Goal: Transaction & Acquisition: Book appointment/travel/reservation

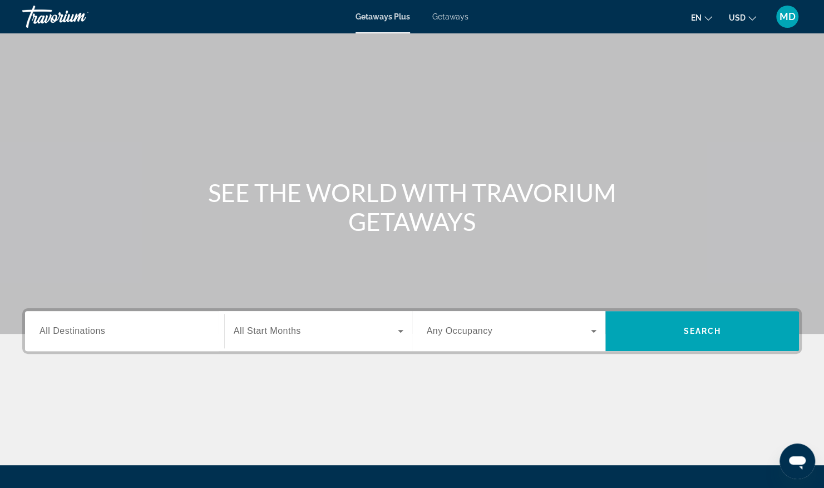
click at [436, 19] on span "Getaways" at bounding box center [450, 16] width 36 height 9
click at [125, 338] on div "Search widget" at bounding box center [125, 331] width 170 height 32
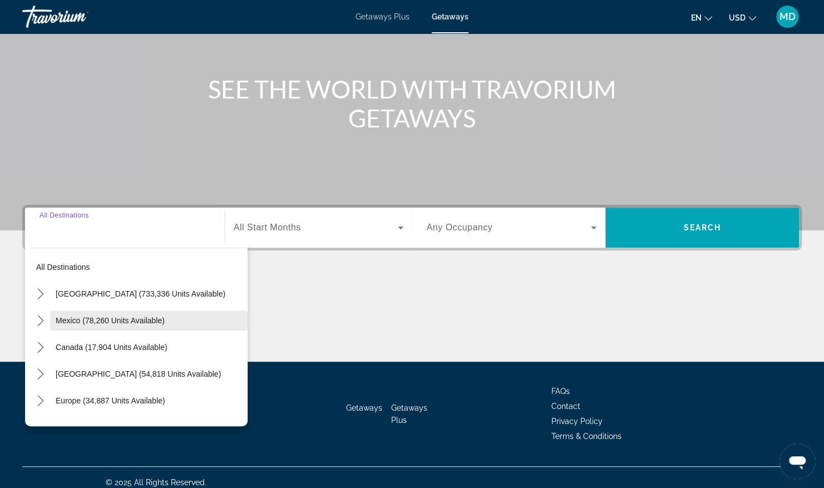
scroll to position [112, 0]
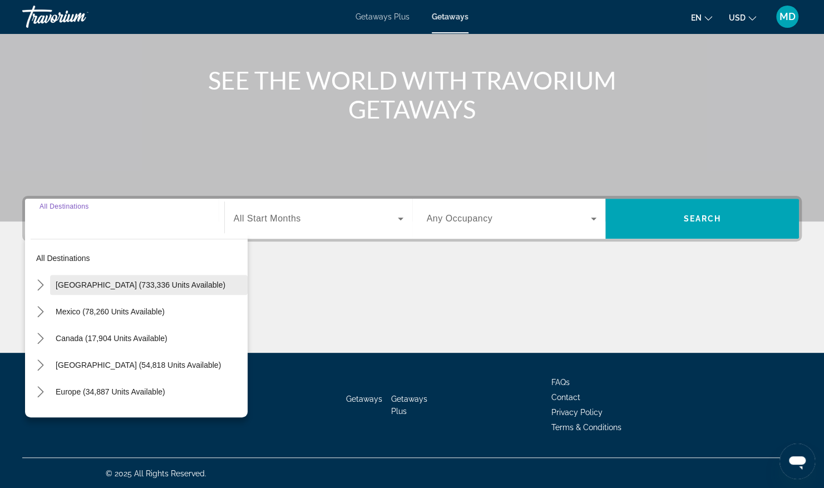
click at [117, 280] on span "[GEOGRAPHIC_DATA] (733,336 units available)" at bounding box center [141, 284] width 170 height 9
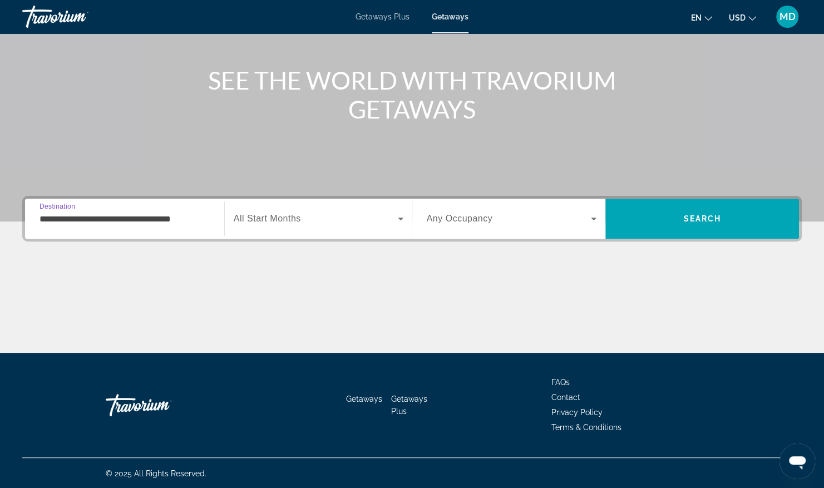
click at [182, 223] on input "**********" at bounding box center [125, 219] width 170 height 13
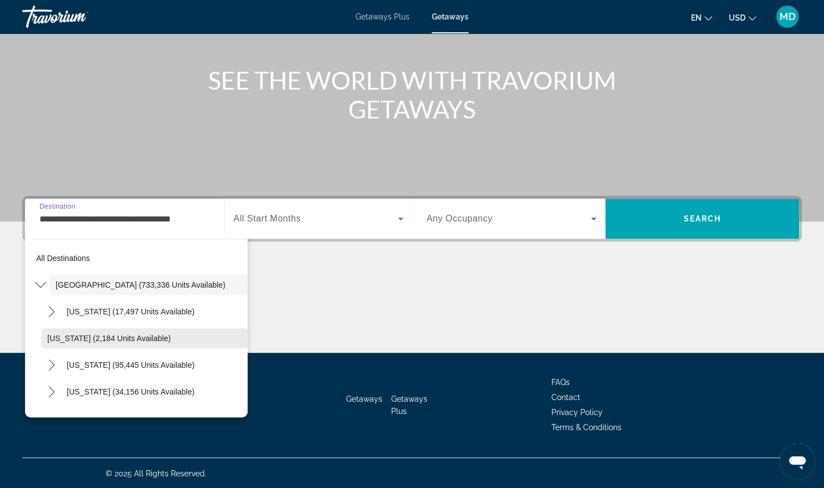
scroll to position [111, 0]
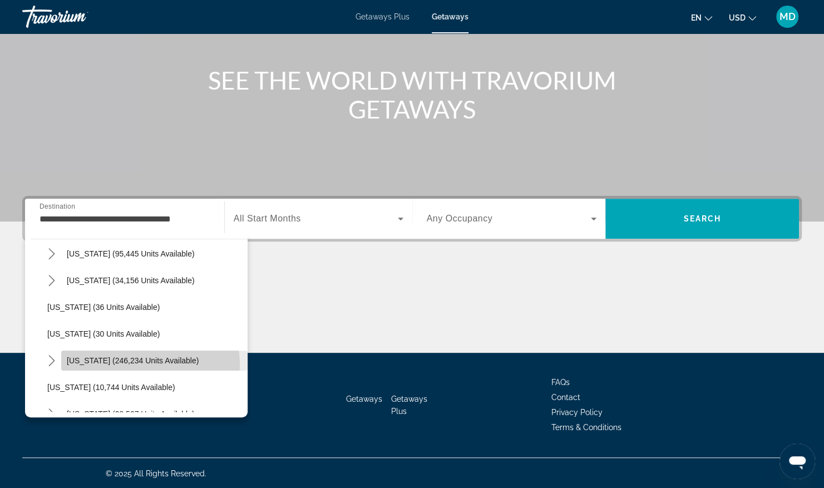
click at [134, 364] on span "Select destination: Florida (246,234 units available)" at bounding box center [154, 360] width 186 height 27
type input "**********"
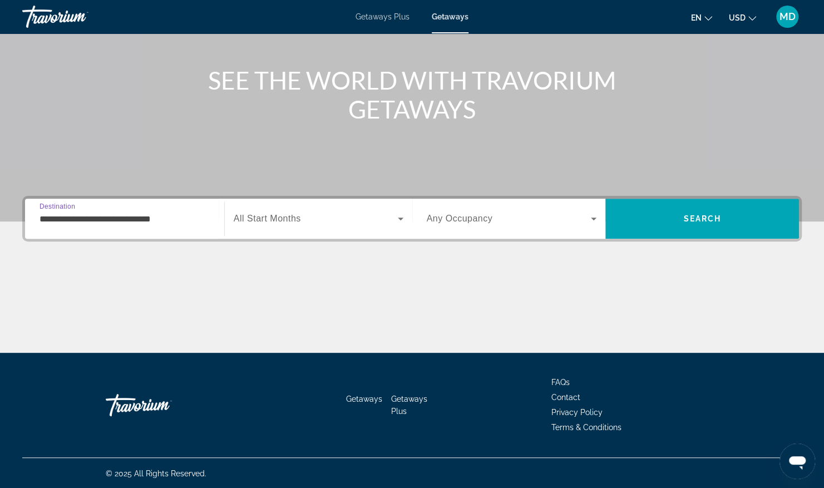
click at [266, 223] on span "All Start Months" at bounding box center [267, 218] width 67 height 9
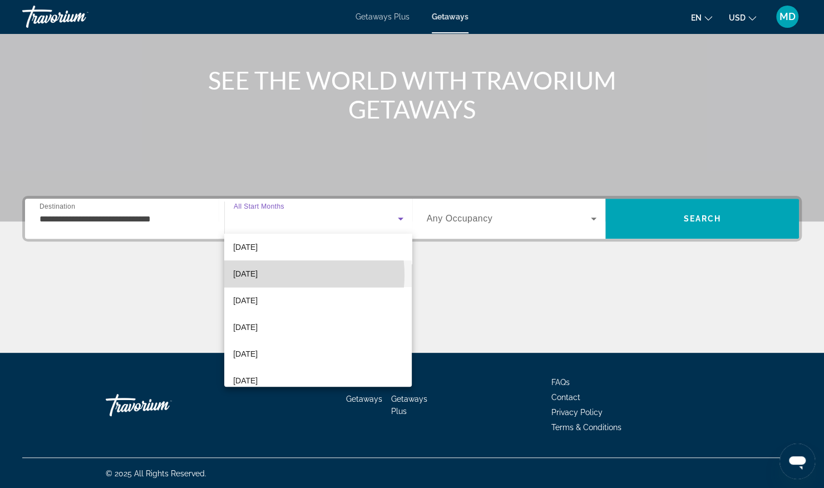
click at [284, 275] on mat-option "[DATE]" at bounding box center [317, 273] width 187 height 27
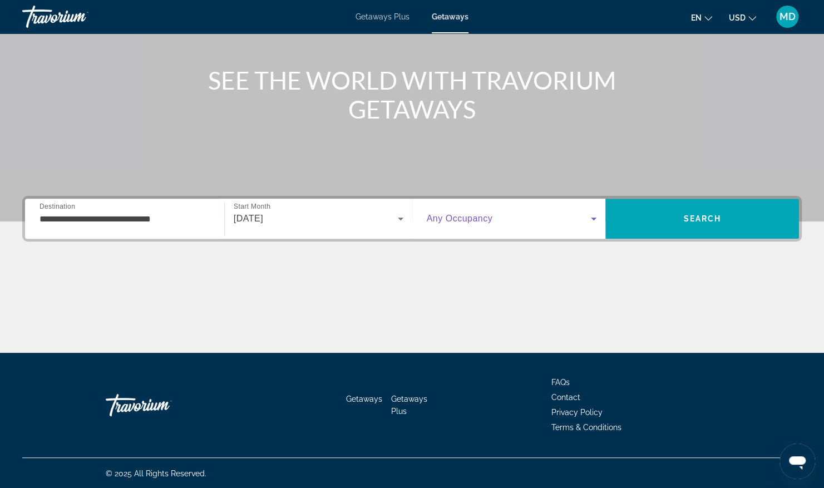
click at [596, 217] on icon "Search widget" at bounding box center [593, 218] width 13 height 13
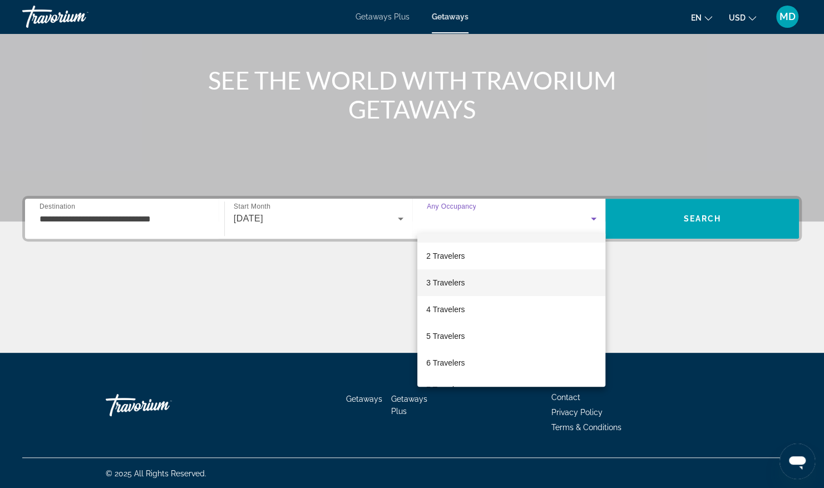
scroll to position [0, 0]
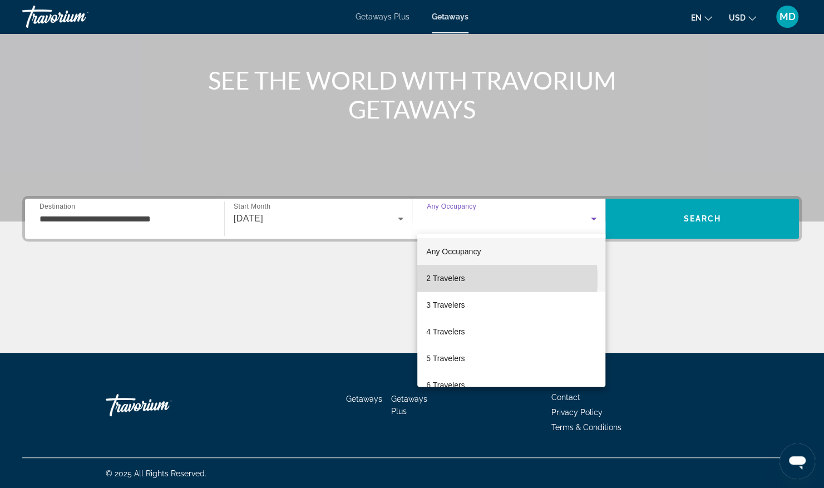
click at [448, 279] on span "2 Travelers" at bounding box center [445, 278] width 38 height 13
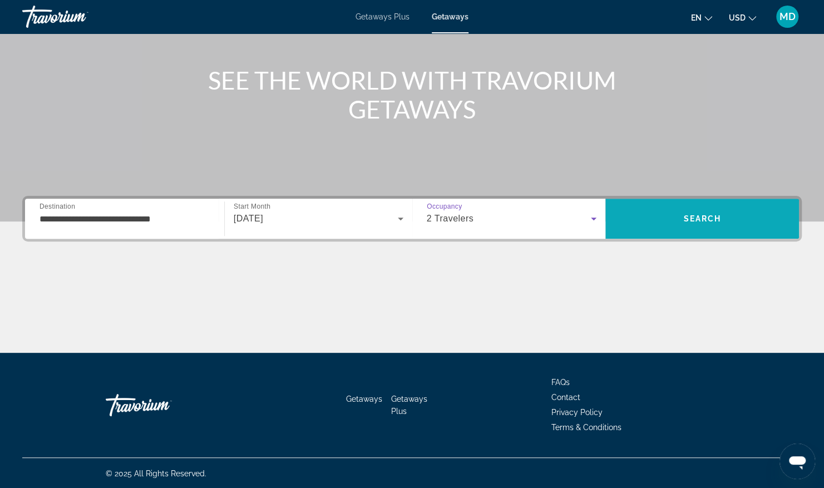
click at [723, 226] on span "Search" at bounding box center [702, 218] width 194 height 27
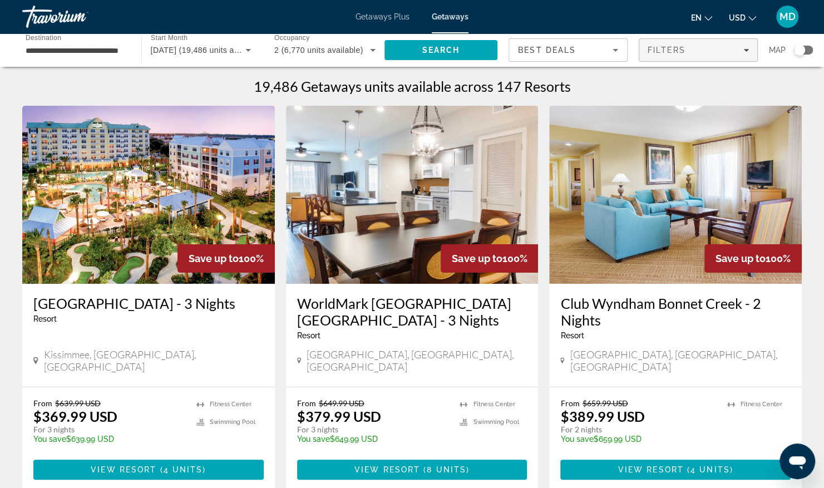
click at [749, 51] on span "Filters" at bounding box center [698, 50] width 118 height 27
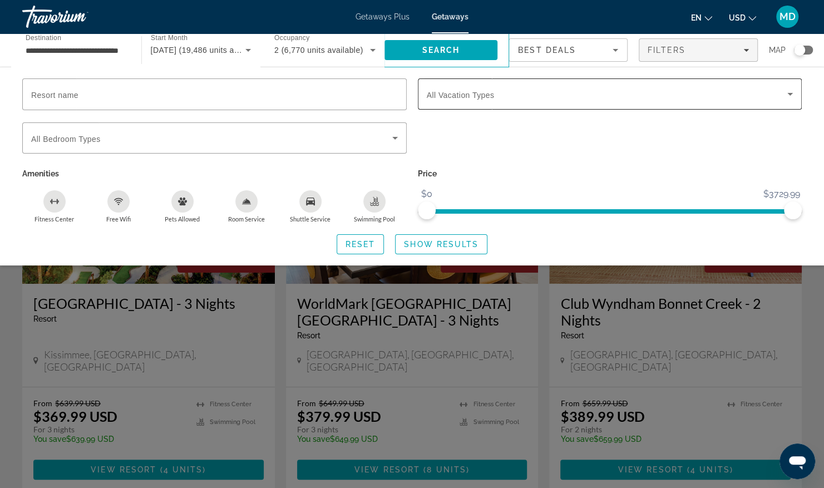
click at [786, 94] on icon "Search widget" at bounding box center [789, 93] width 13 height 13
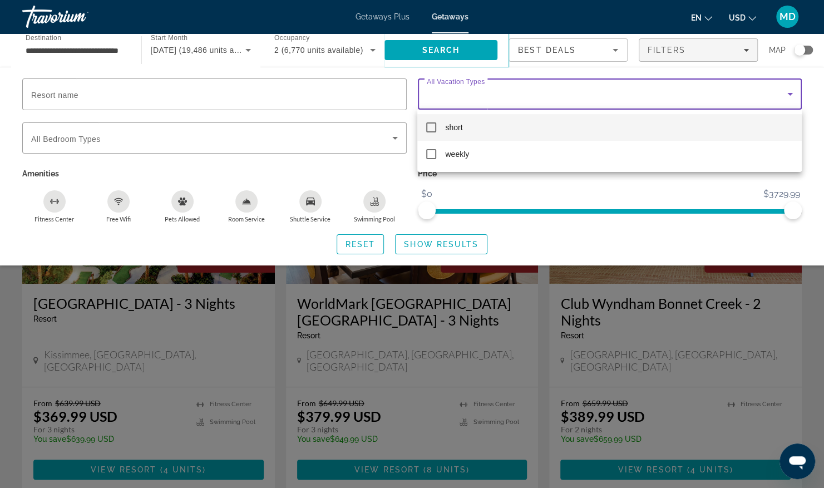
click at [442, 127] on mat-option "short" at bounding box center [609, 127] width 384 height 27
click at [394, 136] on div at bounding box center [412, 244] width 824 height 488
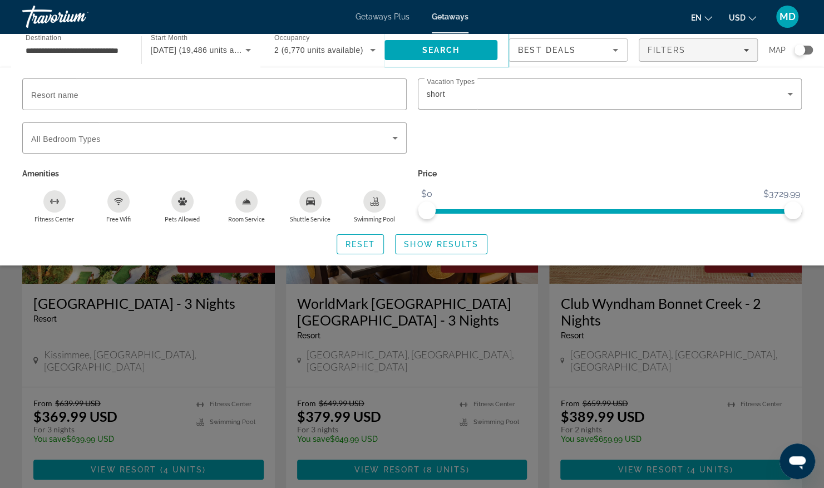
click at [121, 201] on icon "Free Wifi" at bounding box center [118, 201] width 9 height 9
click at [613, 50] on icon "Sort by" at bounding box center [615, 49] width 13 height 13
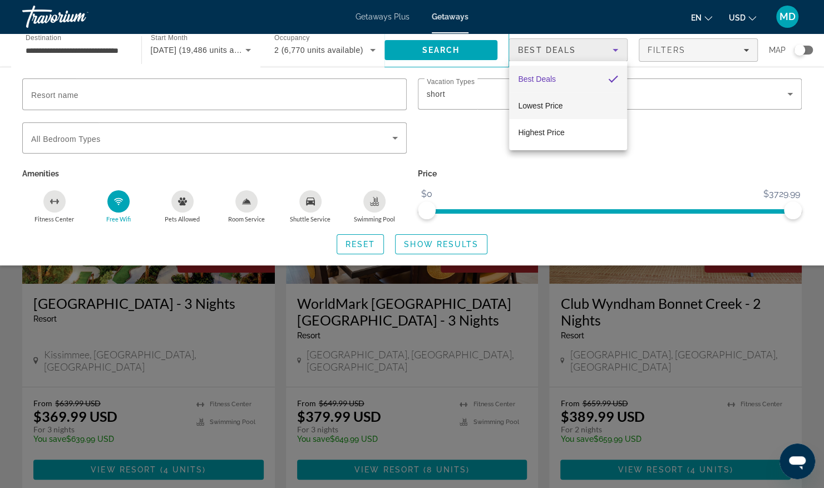
click at [556, 109] on span "Lowest Price" at bounding box center [540, 105] width 45 height 9
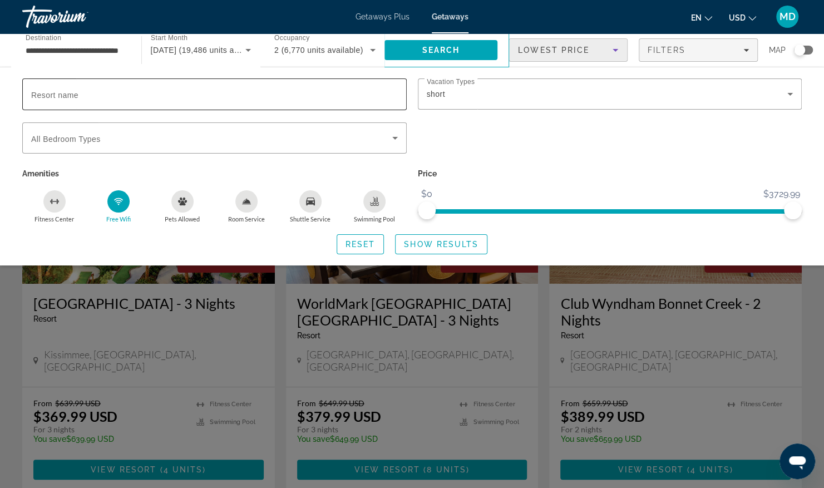
click at [374, 94] on input "Resort name" at bounding box center [214, 94] width 367 height 13
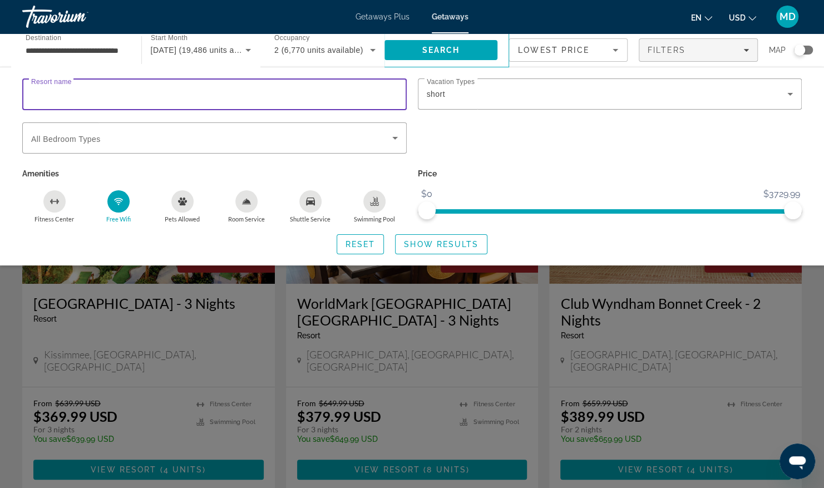
click at [382, 97] on input "Resort name" at bounding box center [214, 94] width 367 height 13
click at [383, 96] on input "Resort name" at bounding box center [214, 94] width 367 height 13
type input "**********"
click at [426, 46] on span "Search" at bounding box center [441, 50] width 38 height 9
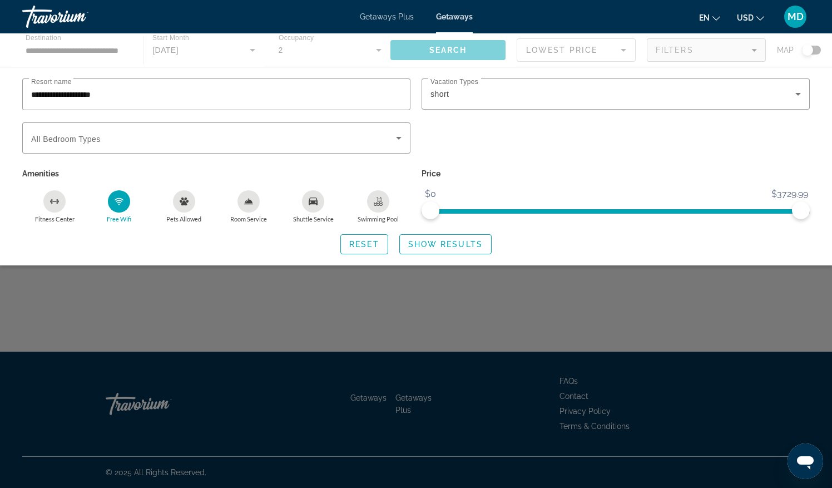
click at [428, 48] on div "Main content" at bounding box center [416, 49] width 832 height 33
click at [160, 91] on input "**********" at bounding box center [216, 94] width 371 height 13
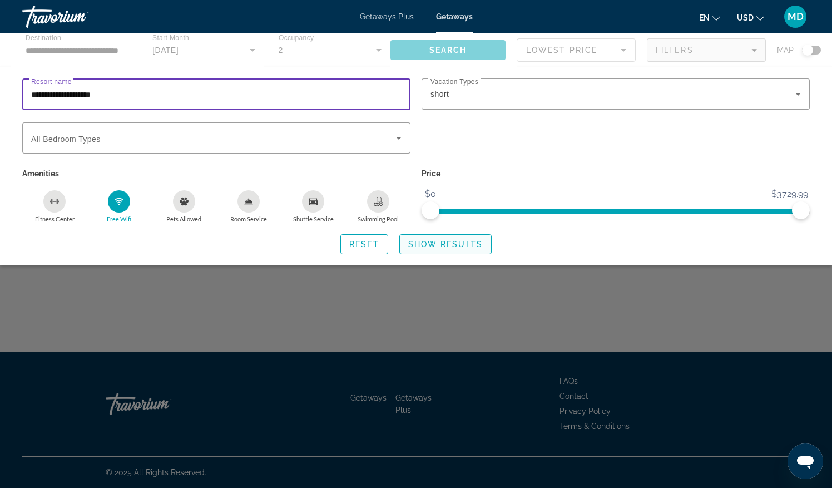
click at [451, 253] on span "Search widget" at bounding box center [445, 244] width 91 height 27
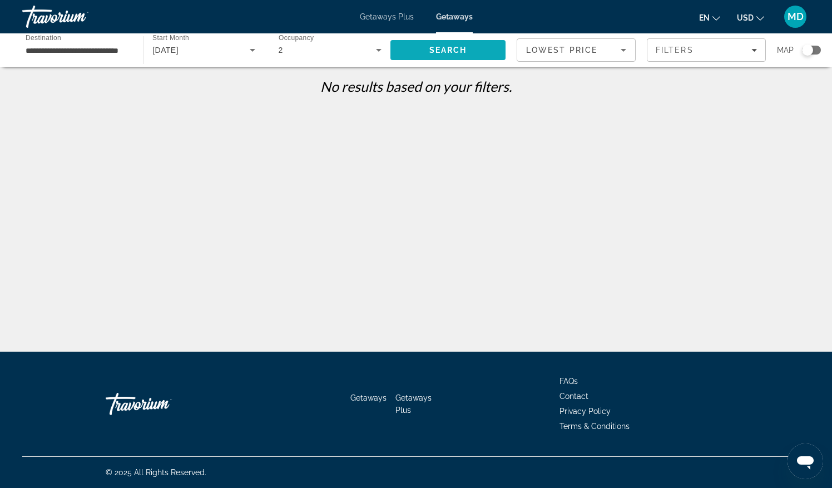
click at [426, 53] on span "Search" at bounding box center [448, 50] width 115 height 27
click at [750, 51] on div "Filters" at bounding box center [706, 50] width 101 height 9
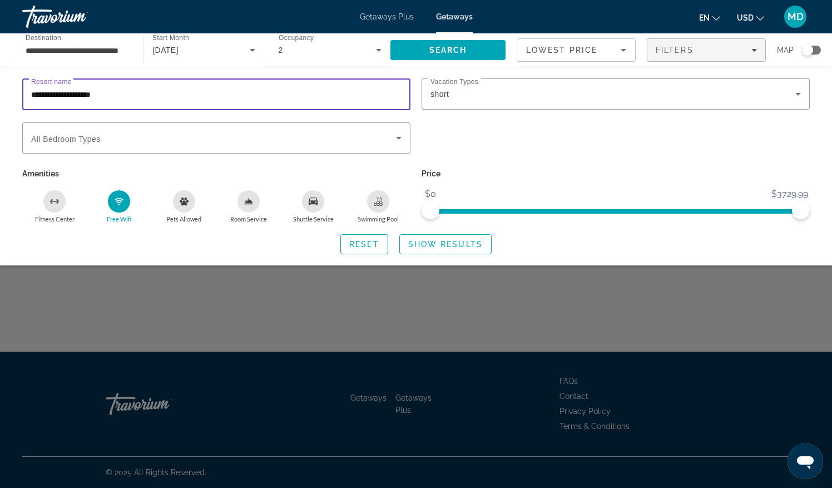
click at [298, 99] on input "**********" at bounding box center [216, 94] width 371 height 13
type input "*"
click at [512, 174] on p "Price" at bounding box center [616, 174] width 388 height 16
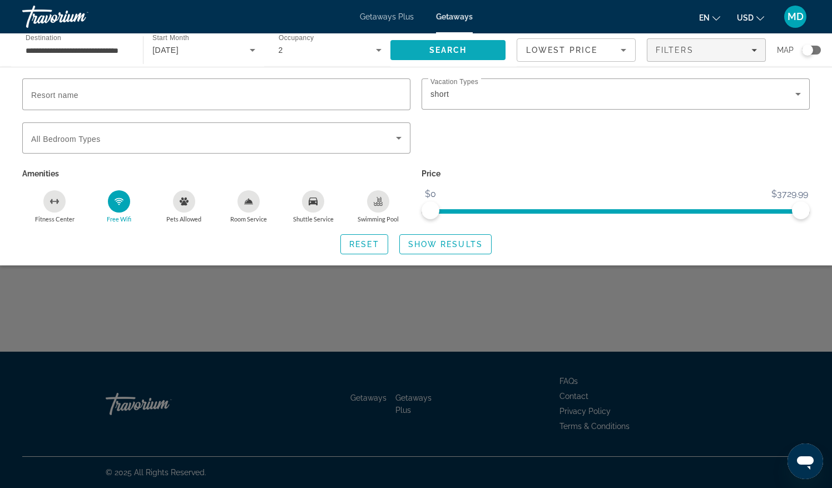
click at [443, 38] on span "Search" at bounding box center [448, 50] width 115 height 27
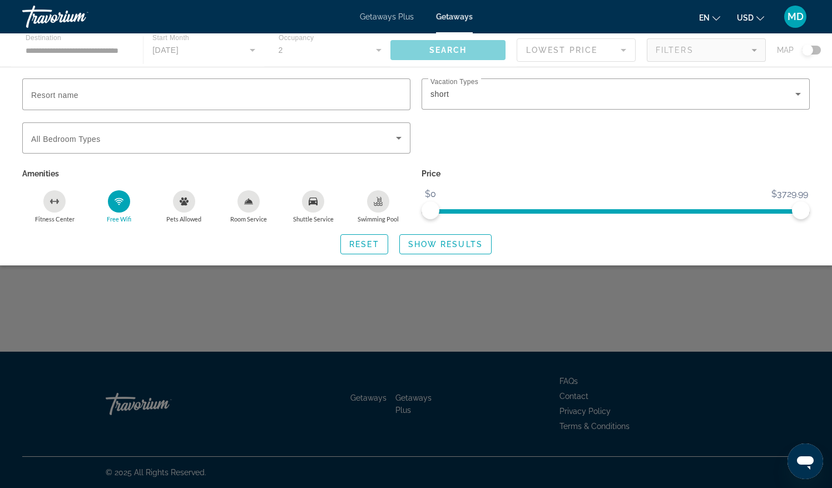
click at [446, 51] on div "Main content" at bounding box center [416, 49] width 832 height 33
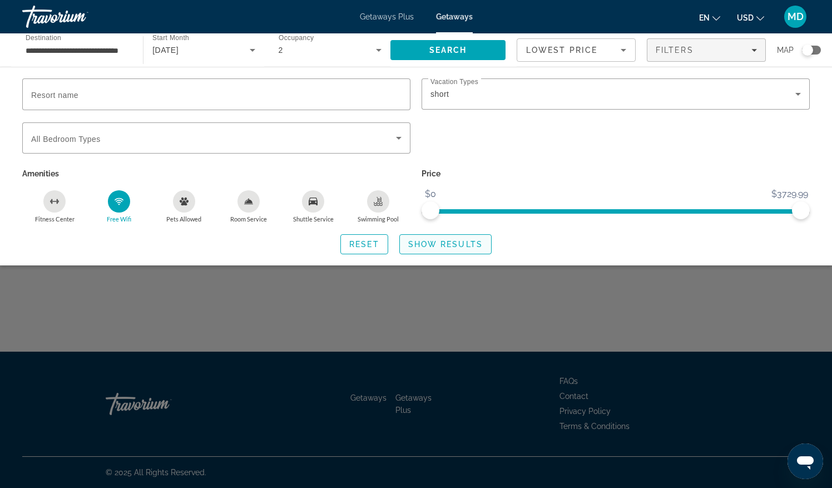
click at [433, 249] on span "Search widget" at bounding box center [445, 244] width 91 height 27
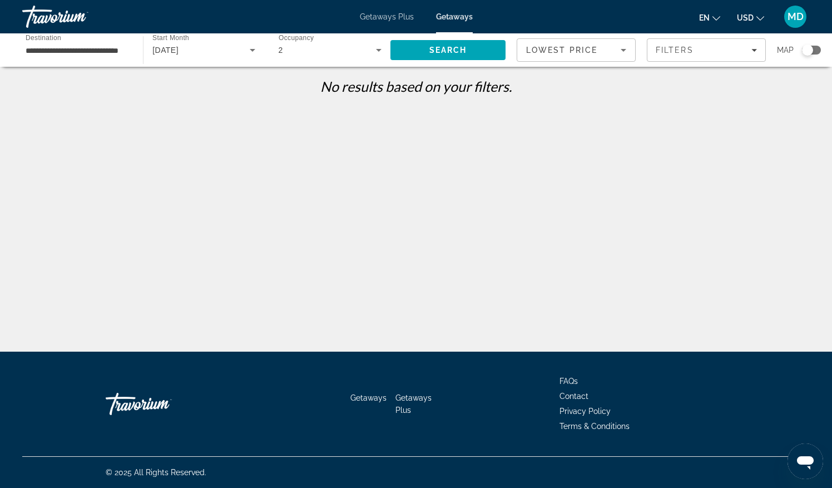
click at [128, 52] on input "**********" at bounding box center [77, 50] width 103 height 13
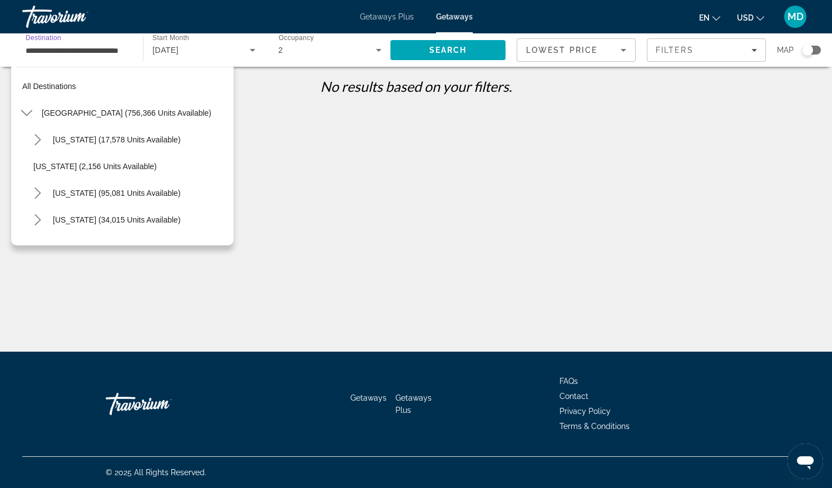
scroll to position [146, 0]
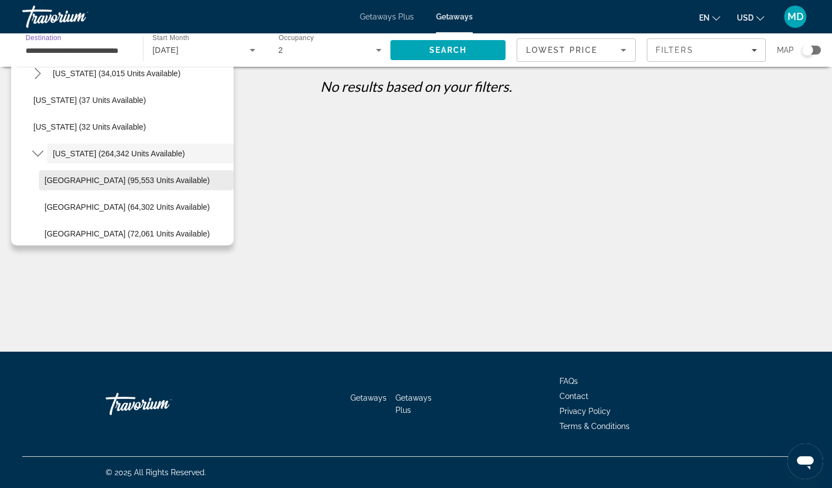
click at [103, 177] on span "[GEOGRAPHIC_DATA] (95,553 units available)" at bounding box center [127, 180] width 165 height 9
type input "**********"
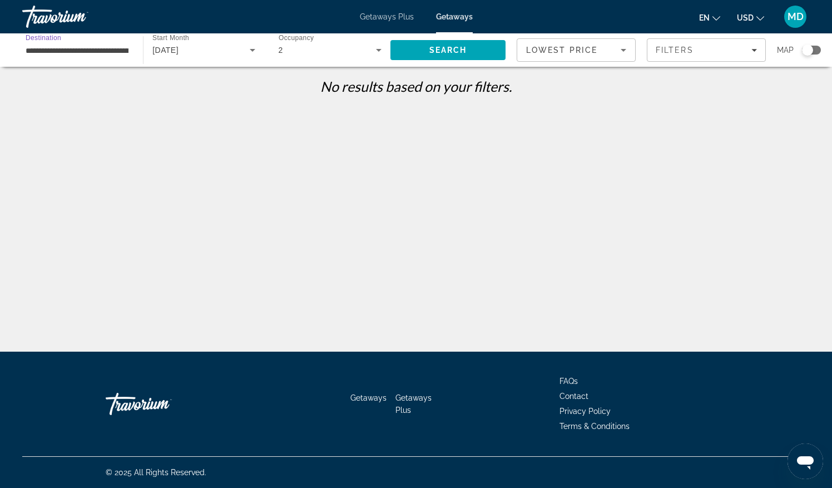
scroll to position [0, 15]
click at [754, 52] on icon "Filters" at bounding box center [755, 50] width 6 height 6
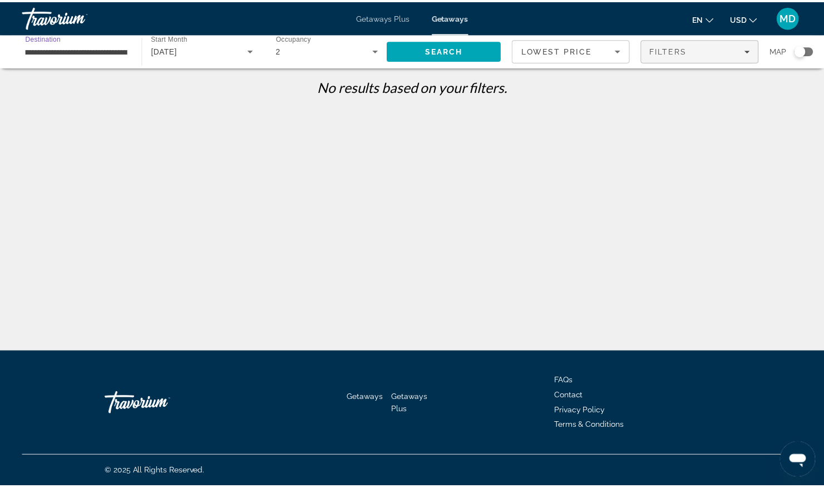
scroll to position [0, 0]
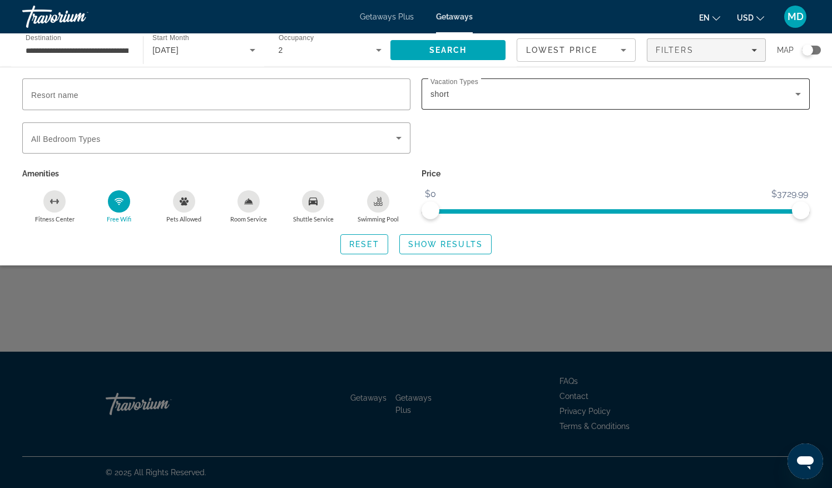
click at [798, 94] on icon "Search widget" at bounding box center [799, 94] width 6 height 3
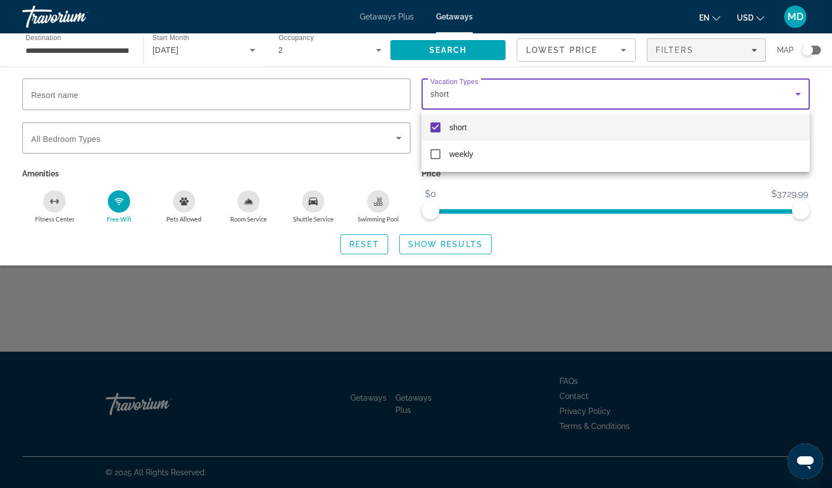
click at [699, 201] on div at bounding box center [416, 244] width 832 height 488
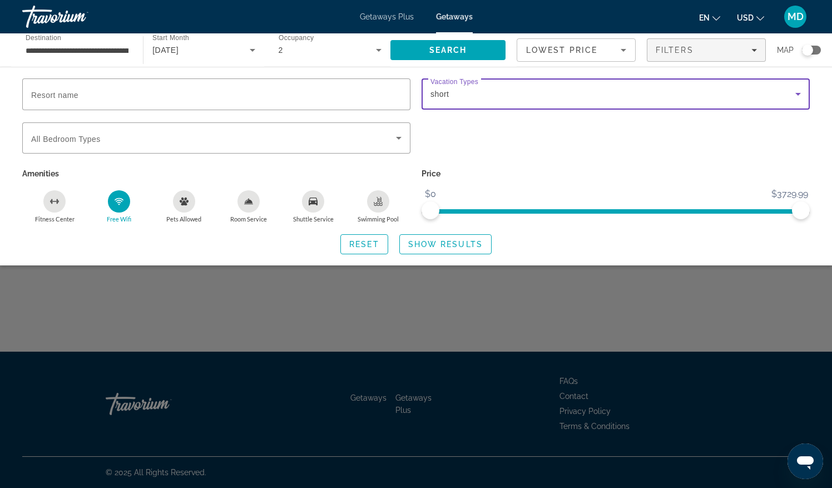
click at [796, 96] on icon "Search widget" at bounding box center [798, 93] width 13 height 13
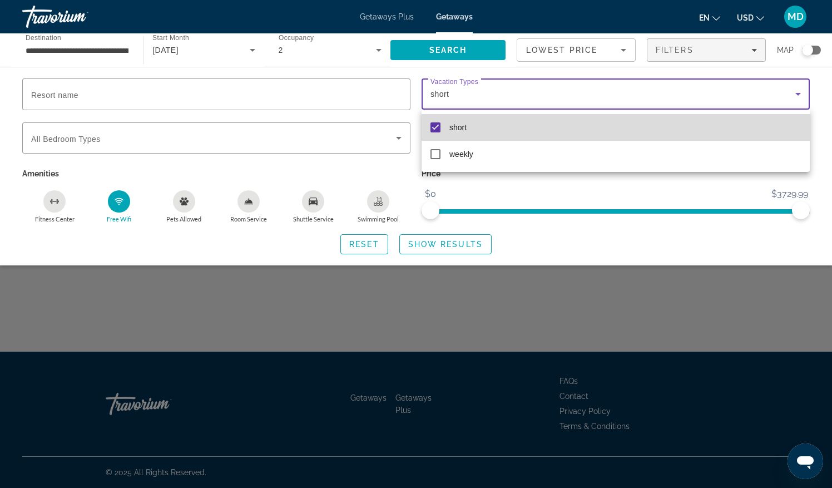
click at [433, 126] on mat-pseudo-checkbox at bounding box center [436, 127] width 10 height 10
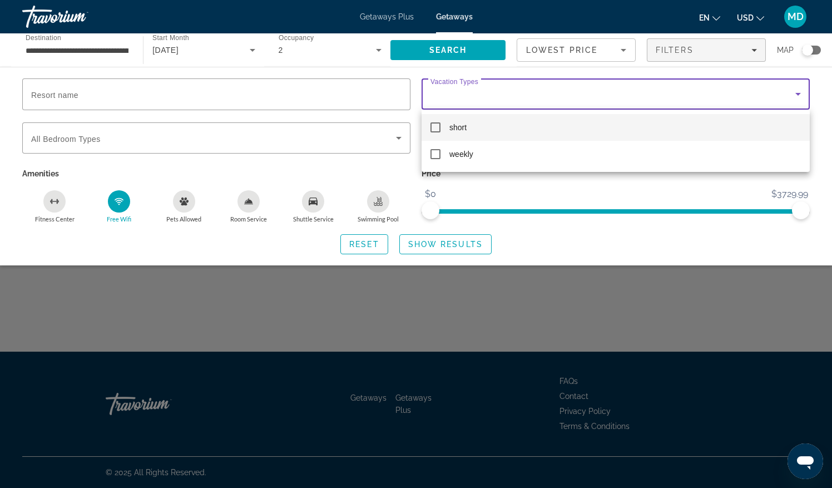
click at [457, 51] on div at bounding box center [416, 244] width 832 height 488
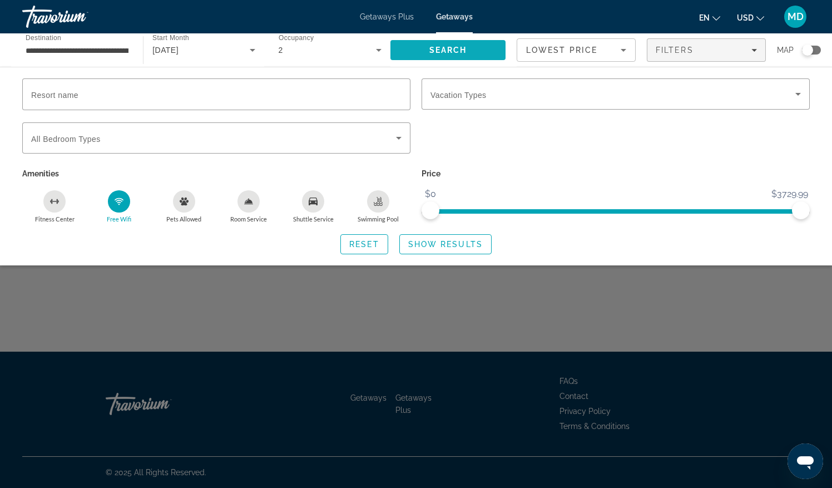
click at [480, 47] on span "Search" at bounding box center [448, 50] width 115 height 27
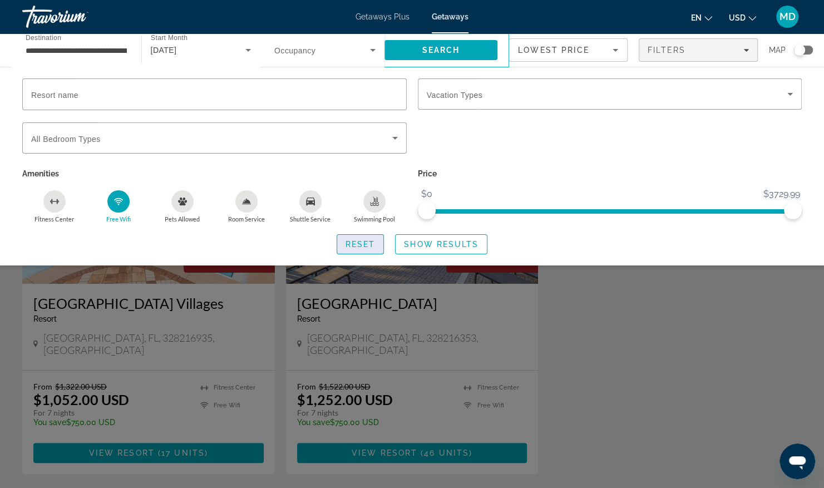
click at [365, 248] on span "Search widget" at bounding box center [360, 244] width 47 height 27
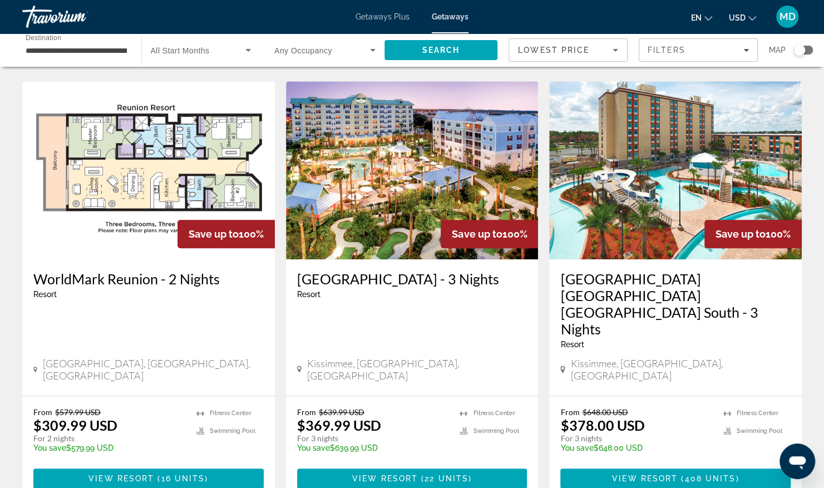
scroll to position [445, 0]
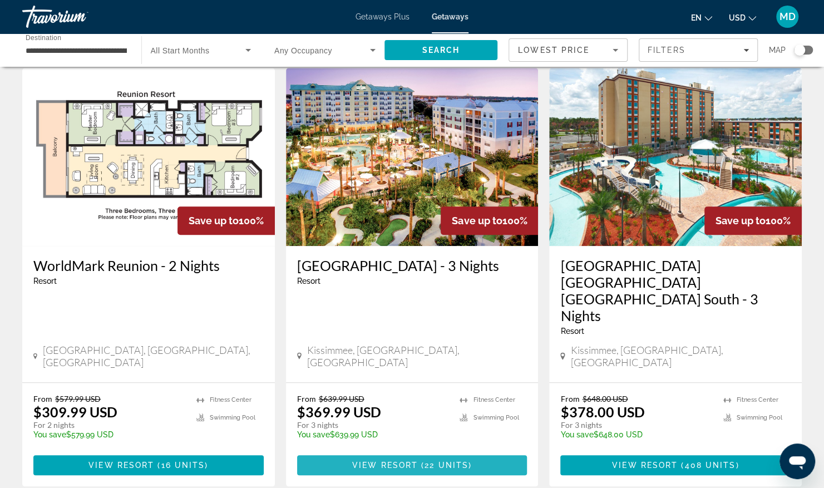
click at [409, 461] on span "View Resort" at bounding box center [385, 465] width 66 height 9
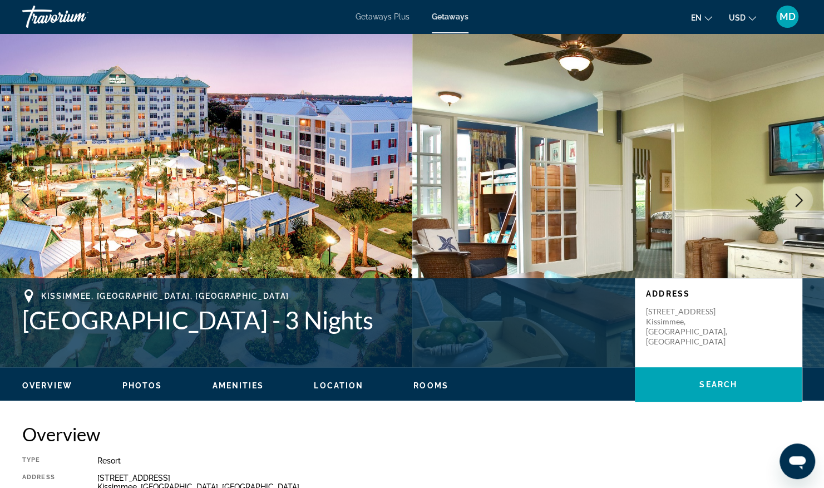
click at [384, 20] on span "Getaways Plus" at bounding box center [383, 16] width 54 height 9
